Goal: Navigation & Orientation: Go to known website

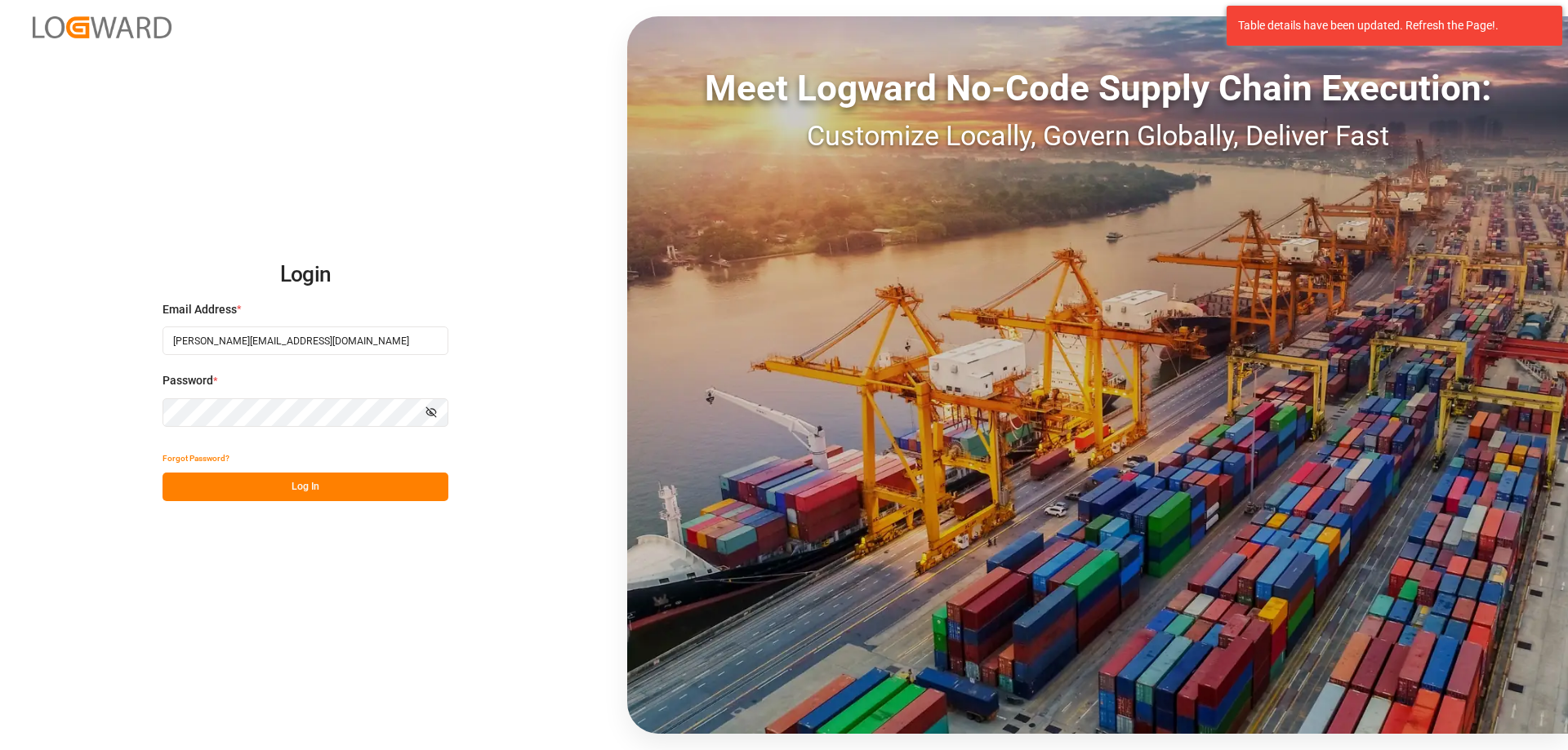
click at [360, 498] on button "Log In" at bounding box center [306, 487] width 285 height 28
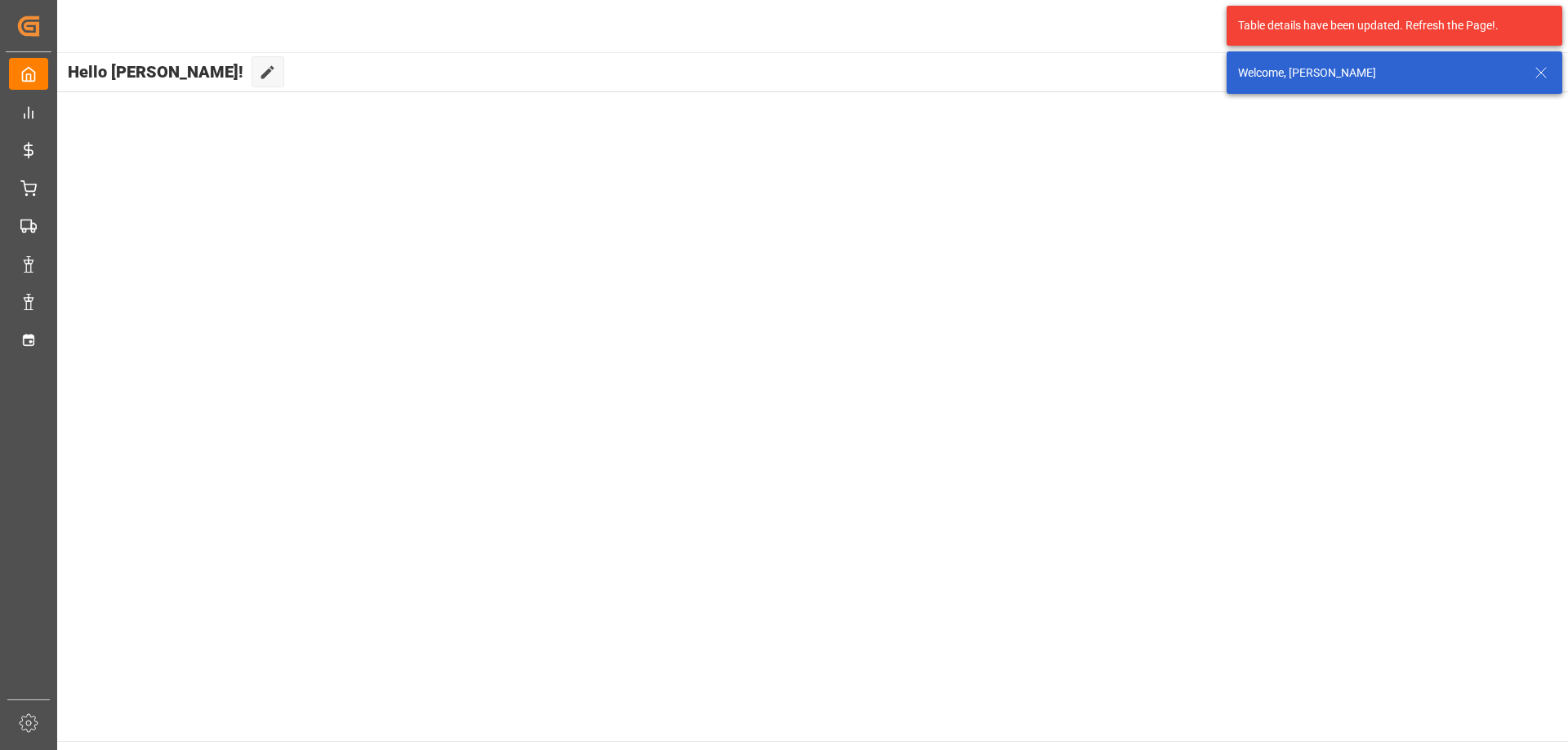
click at [1091, 198] on main "Hello [PERSON_NAME]! Edit Cockpit Default" at bounding box center [811, 396] width 1512 height 689
